Goal: Task Accomplishment & Management: Manage account settings

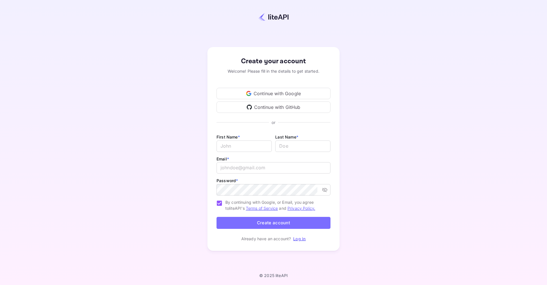
click at [170, 117] on div "Create your account Welcome! Please fill in the details to get started. Continu…" at bounding box center [273, 149] width 497 height 248
type input "adm"
type input "evr"
type input "[EMAIL_ADDRESS][DOMAIN_NAME]"
click at [376, 209] on div "Create your account Welcome! Please fill in the details to get started. Continu…" at bounding box center [273, 149] width 497 height 248
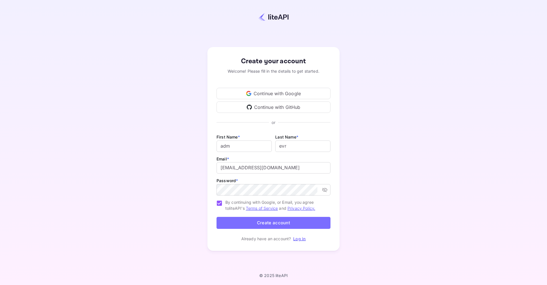
click at [386, 190] on div "Create your account Welcome! Please fill in the details to get started. Continu…" at bounding box center [273, 149] width 497 height 248
click at [295, 223] on button "Create account" at bounding box center [274, 223] width 114 height 12
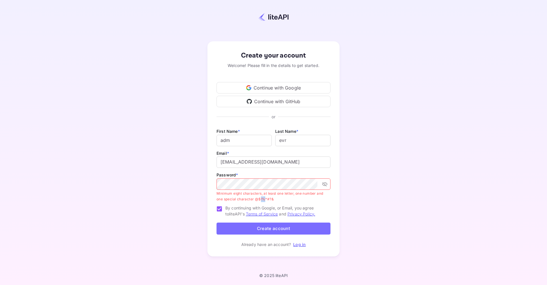
drag, startPoint x: 260, startPoint y: 199, endPoint x: 266, endPoint y: 199, distance: 5.7
click at [266, 199] on p "Minimum eight characters, at least one letter, one number and one special chara…" at bounding box center [272, 196] width 110 height 11
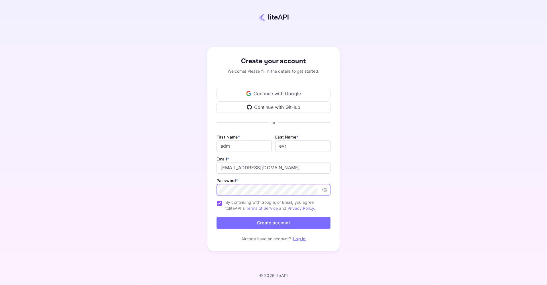
click at [265, 225] on button "Create account" at bounding box center [274, 223] width 114 height 12
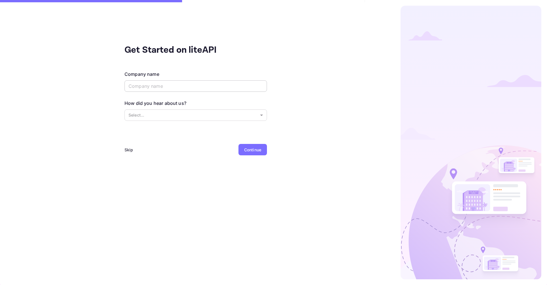
click at [222, 80] on div "Company name ​" at bounding box center [196, 82] width 143 height 22
click at [219, 88] on input "text" at bounding box center [196, 85] width 143 height 11
type input "evr"
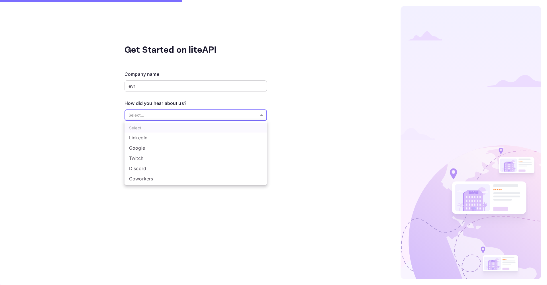
click at [211, 111] on body "Get Started on liteAPI Company name evr ​ How did you hear about us? Select... …" at bounding box center [273, 142] width 547 height 285
click at [141, 149] on li "Google" at bounding box center [196, 148] width 143 height 10
type input "Google"
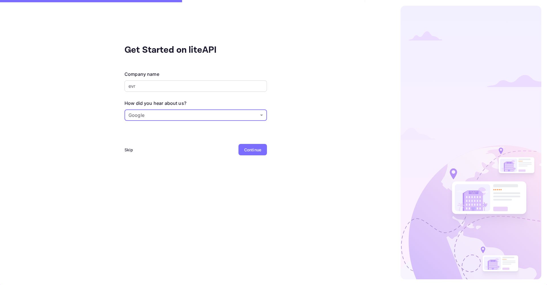
click at [254, 150] on div "Continue" at bounding box center [252, 150] width 17 height 6
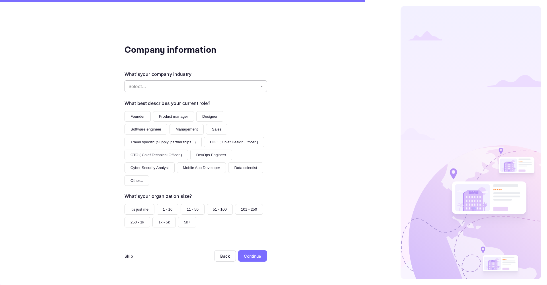
click at [245, 87] on body "Company information What's your company industry Select... ​ What best describe…" at bounding box center [273, 142] width 547 height 285
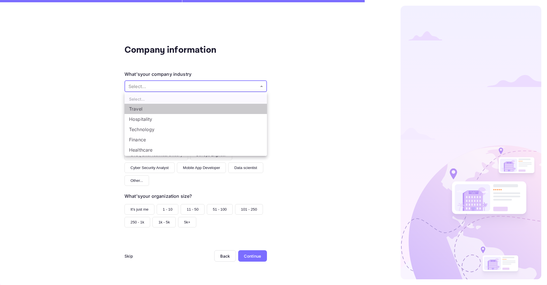
click at [219, 109] on li "Travel" at bounding box center [196, 109] width 143 height 10
type input "Travel"
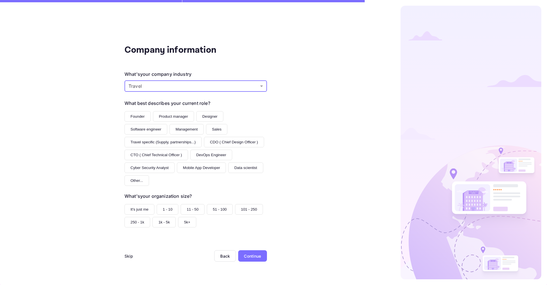
click at [140, 117] on button "Founder" at bounding box center [138, 116] width 26 height 11
click at [141, 204] on button "It's just me" at bounding box center [140, 209] width 30 height 11
click at [255, 253] on div "Continue" at bounding box center [252, 256] width 17 height 6
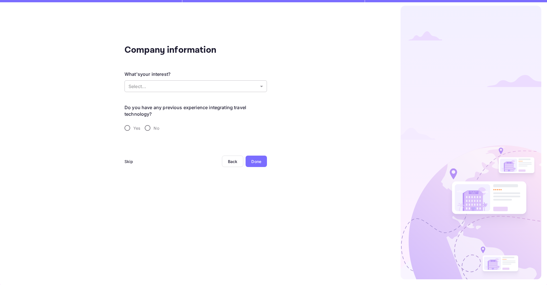
click at [239, 86] on body "Company information What's your interest? Select... ​ Do you have any previous …" at bounding box center [273, 142] width 547 height 285
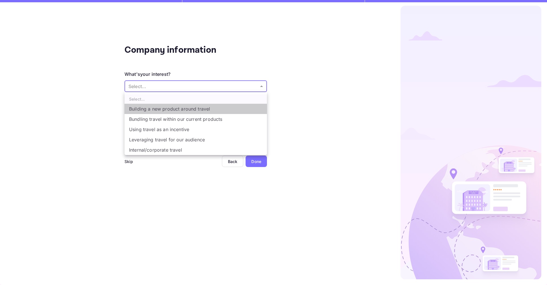
click at [205, 109] on li "Building a new product around travel" at bounding box center [196, 109] width 143 height 10
type input "Building a new product around travel"
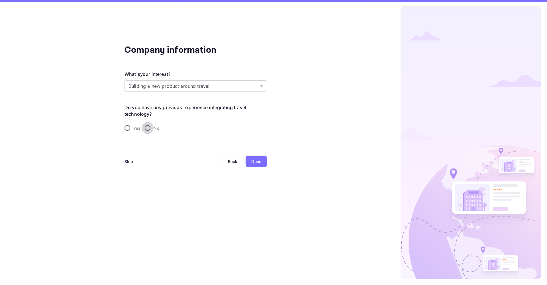
click at [146, 128] on input "No" at bounding box center [148, 128] width 12 height 12
radio input "true"
click at [259, 162] on div "Done" at bounding box center [256, 161] width 10 height 6
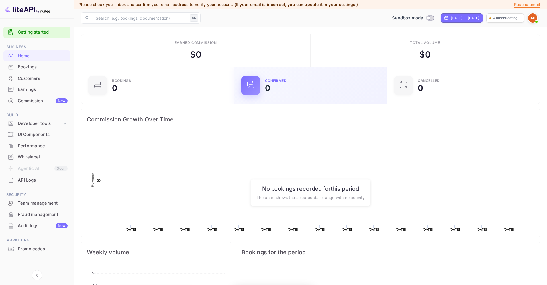
scroll to position [93, 149]
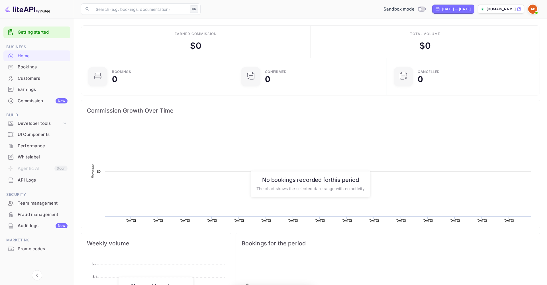
scroll to position [93, 149]
click at [533, 11] on img at bounding box center [532, 9] width 9 height 9
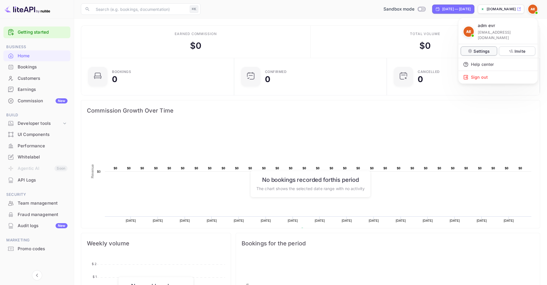
click at [477, 48] on p "Settings" at bounding box center [482, 51] width 16 height 6
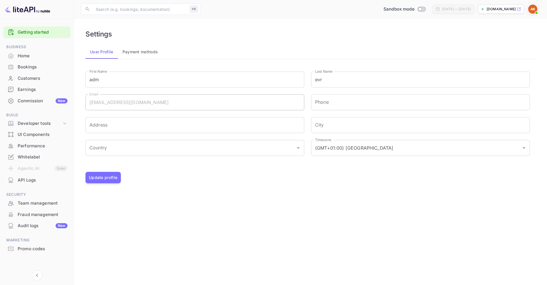
click at [295, 185] on div "Settings User Profile Payment methods First Name adm First Name Last Name evr L…" at bounding box center [310, 106] width 459 height 162
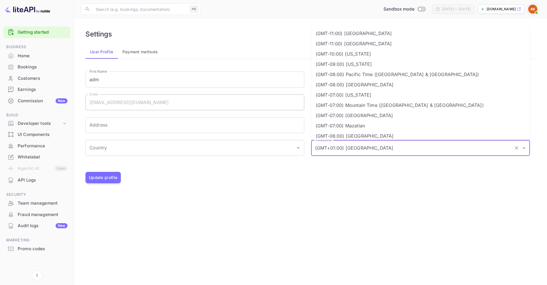
click at [376, 150] on input "(GMT+01:00) Madrid" at bounding box center [413, 148] width 198 height 11
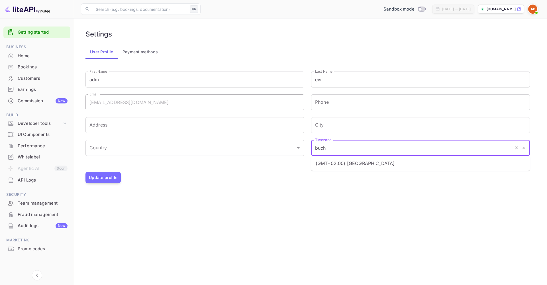
click at [369, 164] on li "(GMT+02:00) Bucharest" at bounding box center [420, 163] width 219 height 10
type input "(GMT+02:00) Bucharest"
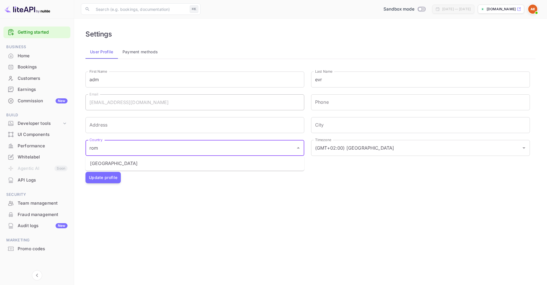
click at [143, 164] on li "Romania" at bounding box center [195, 163] width 219 height 10
type input "Romania"
click at [109, 179] on button "Update profile" at bounding box center [103, 177] width 35 height 11
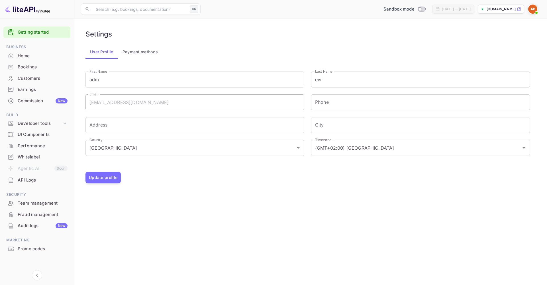
click at [350, 30] on div "Settings" at bounding box center [311, 34] width 450 height 8
click at [31, 56] on div "Home" at bounding box center [43, 56] width 50 height 7
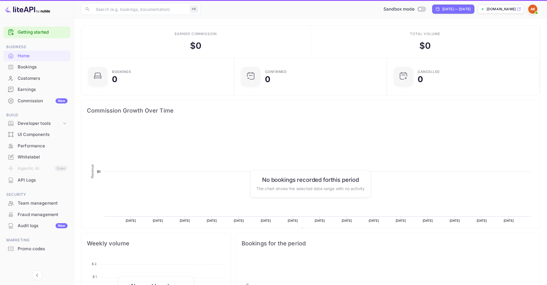
scroll to position [0, 0]
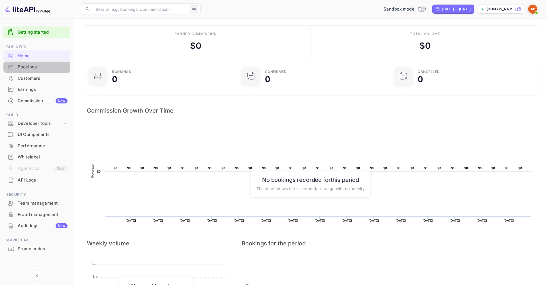
click at [25, 66] on div "Bookings" at bounding box center [43, 67] width 50 height 7
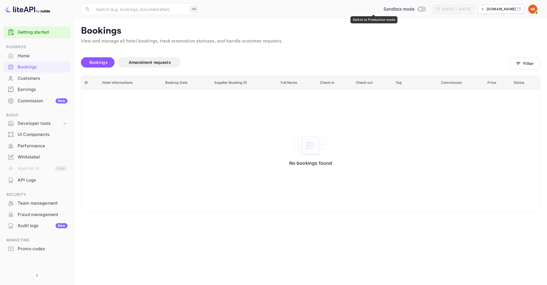
click at [414, 9] on input "Switch to Production mode" at bounding box center [419, 9] width 11 height 4
checkbox input "false"
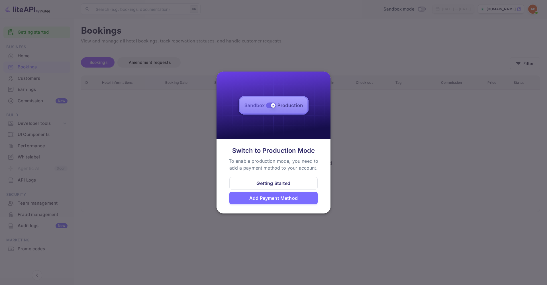
click at [368, 143] on div at bounding box center [273, 142] width 547 height 285
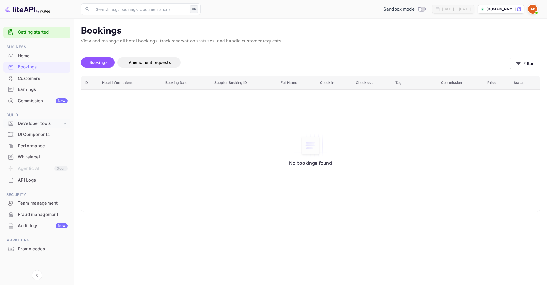
click at [33, 125] on div "Developer tools" at bounding box center [40, 123] width 44 height 7
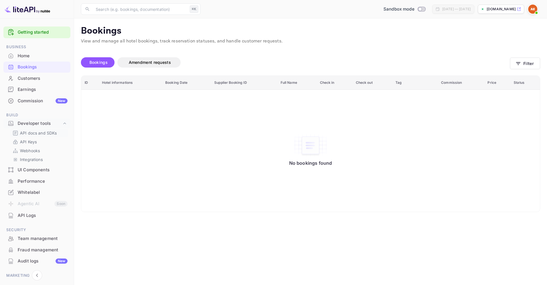
click at [37, 131] on p "API docs and SDKs" at bounding box center [38, 133] width 37 height 6
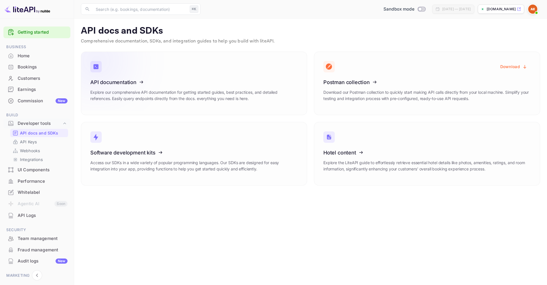
click at [140, 80] on icon at bounding box center [125, 81] width 89 height 59
click at [374, 82] on icon at bounding box center [358, 81] width 89 height 59
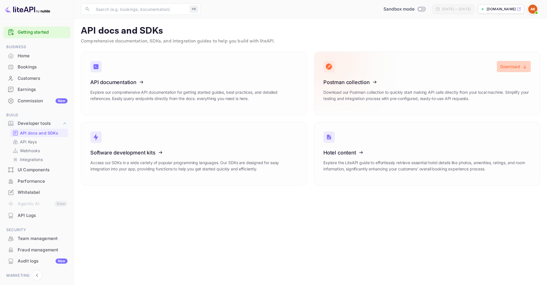
click at [512, 67] on button "Download" at bounding box center [514, 66] width 34 height 11
click at [28, 150] on p "Webhooks" at bounding box center [30, 151] width 20 height 6
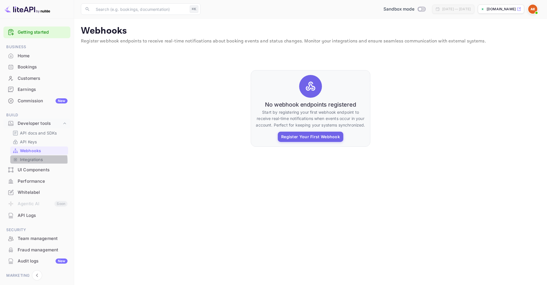
click at [28, 160] on p "Integrations" at bounding box center [31, 159] width 23 height 6
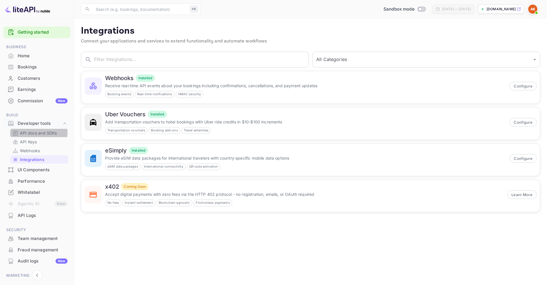
click at [30, 131] on p "API docs and SDKs" at bounding box center [38, 133] width 37 height 6
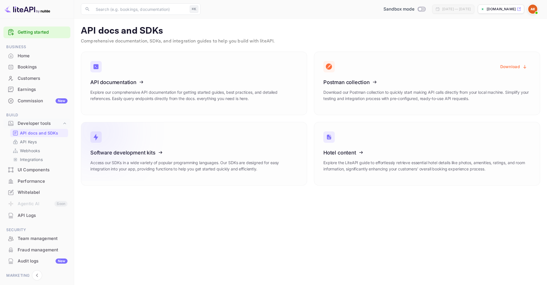
click at [154, 149] on icon at bounding box center [125, 151] width 89 height 59
click at [24, 140] on p "API Keys" at bounding box center [28, 142] width 17 height 6
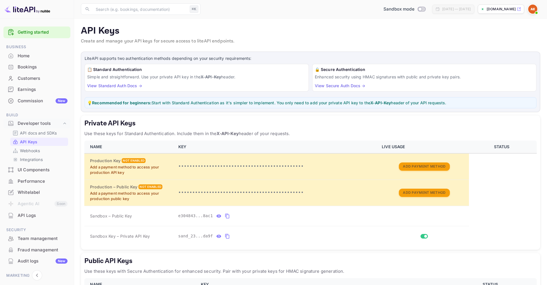
click at [344, 85] on link "View Secure Auth Docs →" at bounding box center [340, 85] width 50 height 5
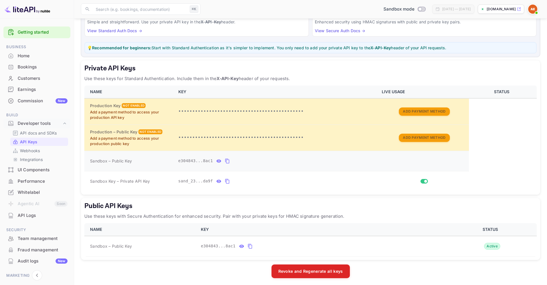
scroll to position [55, 0]
click at [126, 159] on span "Sandbox – Public Key" at bounding box center [111, 161] width 42 height 6
copy span "Sandbox – Public Key"
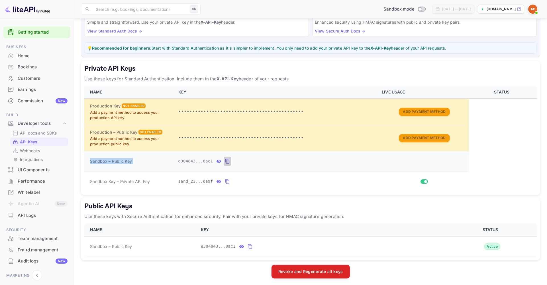
click at [227, 160] on icon "private api keys table" at bounding box center [227, 161] width 4 height 5
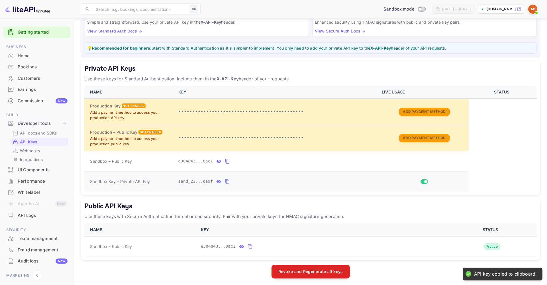
click at [143, 180] on span "Sandbox Key – Private API Key" at bounding box center [120, 181] width 60 height 5
click at [144, 180] on span "Sandbox Key – Private API Key" at bounding box center [120, 181] width 60 height 5
copy span "Sandbox Key – Private API Key"
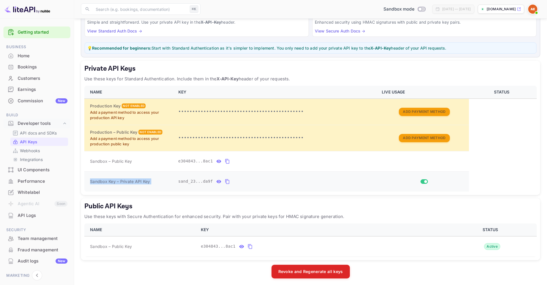
click at [227, 180] on icon "private api keys table" at bounding box center [227, 181] width 5 height 7
copy div "Private API Keys Use these keys for Standard Authentication. Include them in th…"
drag, startPoint x: 86, startPoint y: 67, endPoint x: 301, endPoint y: 78, distance: 215.5
click at [301, 78] on div "Private API Keys Use these keys for Standard Authentication. Include them in th…" at bounding box center [310, 128] width 459 height 134
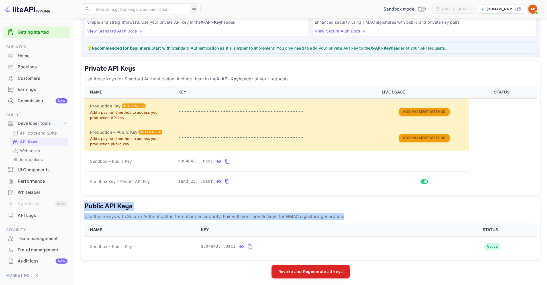
copy div "Public API Keys Use these keys with Secure Authentication for enhanced security…"
drag, startPoint x: 90, startPoint y: 204, endPoint x: 358, endPoint y: 213, distance: 268.3
click at [358, 213] on div "Public API Keys Use these keys with Secure Authentication for enhanced security…" at bounding box center [310, 229] width 459 height 62
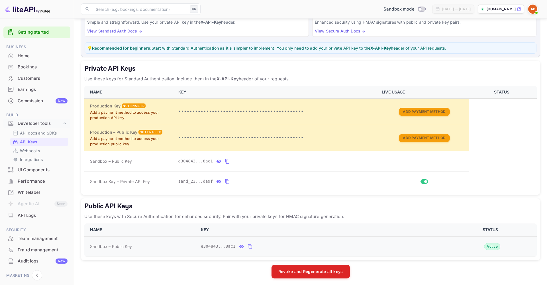
click at [125, 244] on span "Sandbox – Public Key" at bounding box center [111, 246] width 42 height 6
drag, startPoint x: 125, startPoint y: 244, endPoint x: 129, endPoint y: 249, distance: 6.5
click at [125, 244] on span "Sandbox – Public Key" at bounding box center [111, 246] width 42 height 6
copy span "Sandbox – Public Key"
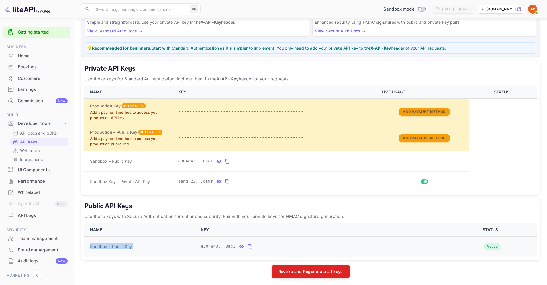
click at [250, 245] on icon "public api keys table" at bounding box center [250, 246] width 5 height 7
click at [316, 166] on td "e304843...8ac1" at bounding box center [277, 161] width 204 height 20
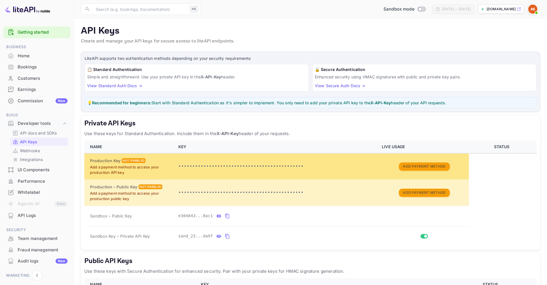
scroll to position [0, 0]
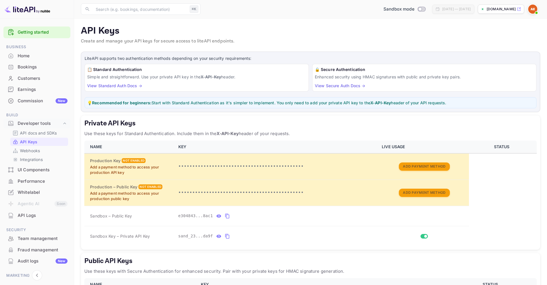
click at [252, 103] on p "💡 Recommended for beginners: Start with Standard Authentication as it's simpler…" at bounding box center [310, 103] width 447 height 6
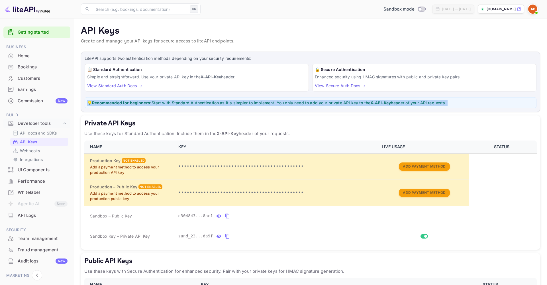
click at [252, 103] on p "💡 Recommended for beginners: Start with Standard Authentication as it's simpler…" at bounding box center [310, 103] width 447 height 6
copy p "💡 Recommended for beginners: Start with Standard Authentication as it's simpler…"
click at [170, 57] on p "LiteAPI supports two authentication methods depending on your security requirem…" at bounding box center [311, 58] width 452 height 6
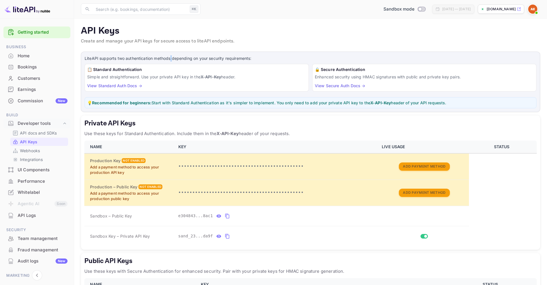
click at [170, 57] on p "LiteAPI supports two authentication methods depending on your security requirem…" at bounding box center [311, 58] width 452 height 6
copy p "LiteAPI supports two authentication methods depending on your security requirem…"
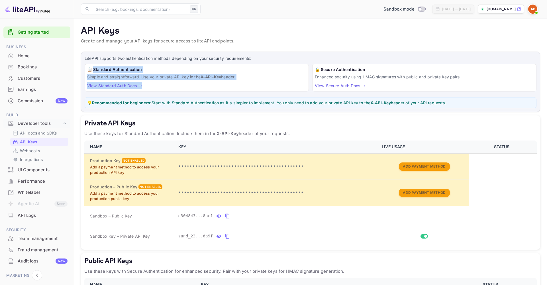
copy div "tandard Authentication Simple and straightforward. Use your private API key in …"
drag, startPoint x: 95, startPoint y: 68, endPoint x: 217, endPoint y: 84, distance: 123.0
click at [217, 84] on div "📋 Standard Authentication Simple and straightforward. Use your private API key …" at bounding box center [197, 78] width 224 height 28
click at [134, 86] on link "View Standard Auth Docs →" at bounding box center [114, 85] width 55 height 5
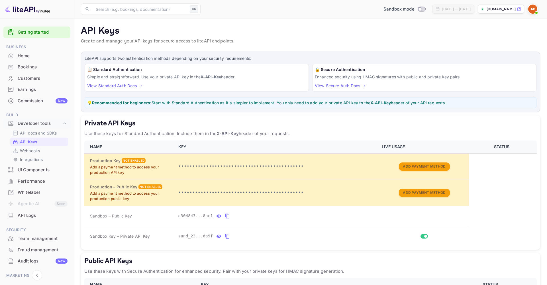
drag, startPoint x: 322, startPoint y: 37, endPoint x: 307, endPoint y: 58, distance: 26.6
click at [322, 37] on div "API Keys Create and manage your API keys for secure access to liteAPI endpoints." at bounding box center [310, 36] width 459 height 22
copy div "🔒 Secure Authentication Enhanced security using HMAC signatures with public and…"
drag, startPoint x: 315, startPoint y: 68, endPoint x: 466, endPoint y: 78, distance: 151.1
click at [466, 78] on div "🔒 Secure Authentication Enhanced security using HMAC signatures with public and…" at bounding box center [424, 78] width 224 height 28
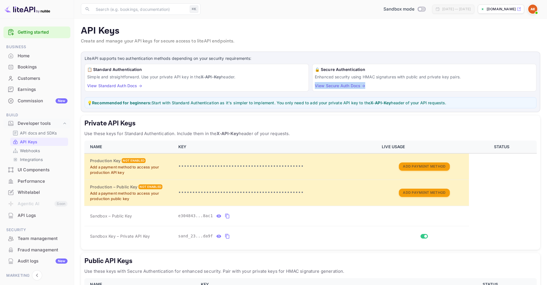
drag, startPoint x: 314, startPoint y: 86, endPoint x: 377, endPoint y: 86, distance: 62.4
click at [377, 86] on div "🔒 Secure Authentication Enhanced security using HMAC signatures with public and…" at bounding box center [424, 78] width 224 height 28
copy link "View Secure Auth Docs →"
drag, startPoint x: 227, startPoint y: 283, endPoint x: 362, endPoint y: 86, distance: 238.7
click at [362, 85] on link "View Secure Auth Docs →" at bounding box center [340, 85] width 50 height 5
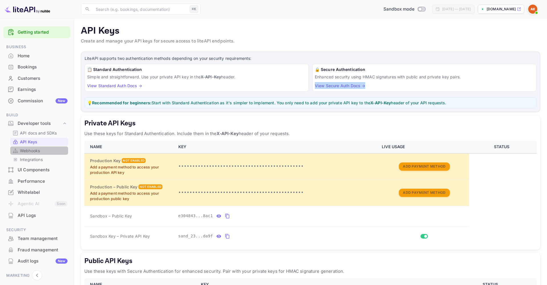
click at [32, 150] on p "Webhooks" at bounding box center [30, 151] width 20 height 6
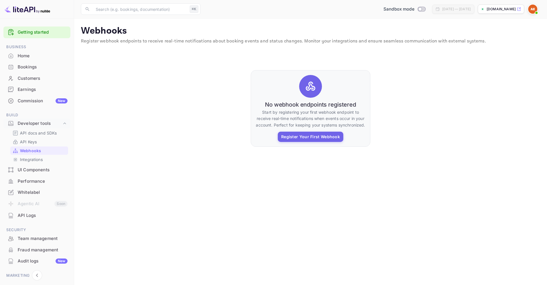
click at [12, 10] on img at bounding box center [28, 9] width 46 height 9
click at [36, 133] on p "API docs and SDKs" at bounding box center [38, 133] width 37 height 6
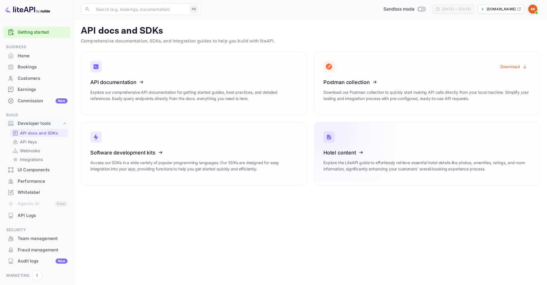
click at [341, 151] on icon at bounding box center [358, 151] width 89 height 59
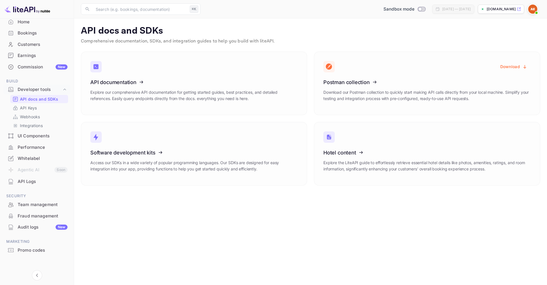
scroll to position [34, 0]
click at [29, 181] on div "API Logs" at bounding box center [43, 182] width 50 height 7
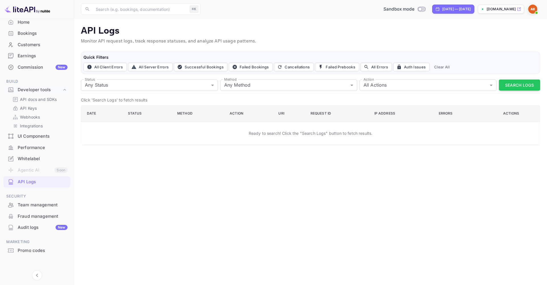
click at [29, 213] on div "Fraud management" at bounding box center [43, 216] width 50 height 7
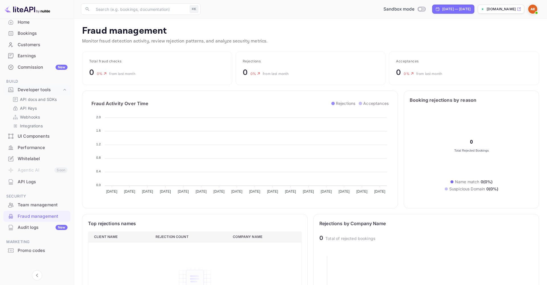
scroll to position [117, 214]
click at [29, 135] on div "UI Components" at bounding box center [43, 136] width 50 height 7
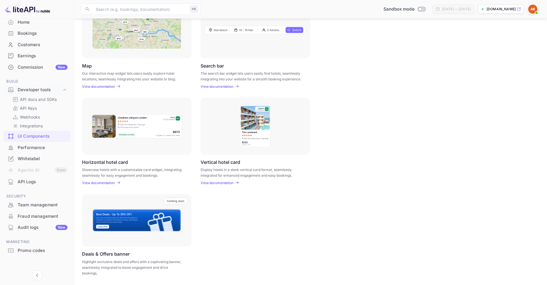
scroll to position [99, 0]
click at [25, 125] on p "Integrations" at bounding box center [31, 126] width 23 height 6
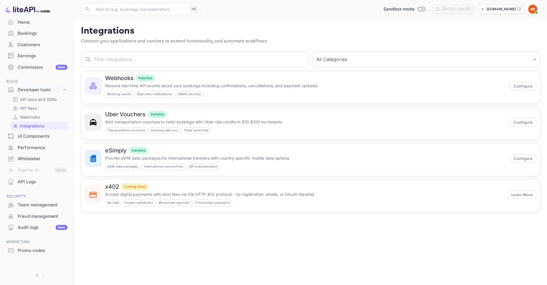
click at [176, 241] on main "Integrations Connect your applications and services to extend functionality and…" at bounding box center [310, 152] width 473 height 266
click at [62, 88] on icon at bounding box center [65, 90] width 6 height 6
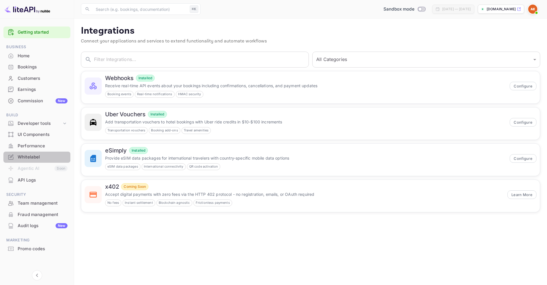
click at [29, 156] on div "Whitelabel" at bounding box center [43, 157] width 50 height 7
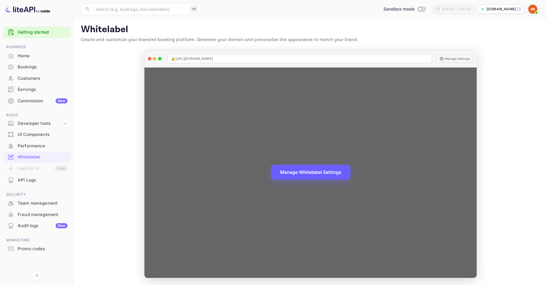
scroll to position [1, 0]
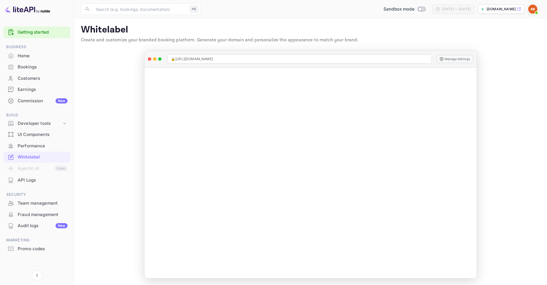
click at [31, 135] on div "UI Components" at bounding box center [43, 134] width 50 height 7
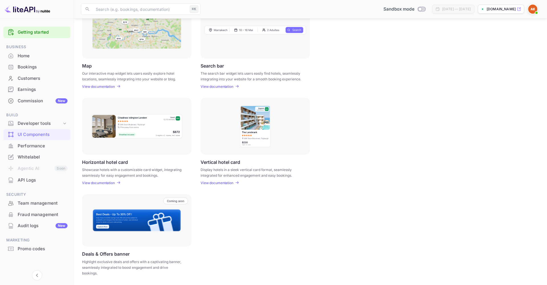
scroll to position [99, 0]
click at [381, 123] on div "Horizontal hotel card Showcase hotels with a customizable card widget, integrat…" at bounding box center [310, 141] width 457 height 87
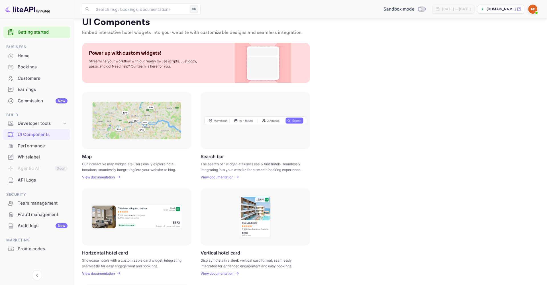
scroll to position [8, 0]
click at [143, 122] on img at bounding box center [136, 121] width 89 height 38
click at [104, 176] on p "View documentation" at bounding box center [98, 178] width 33 height 4
click at [23, 179] on div "API Logs" at bounding box center [43, 180] width 50 height 7
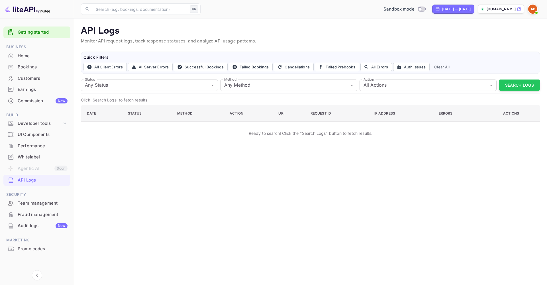
click at [324, 146] on main "API Logs Monitor API request logs, track response statuses, and analyze API usa…" at bounding box center [310, 152] width 473 height 266
